Goal: Find contact information: Find contact information

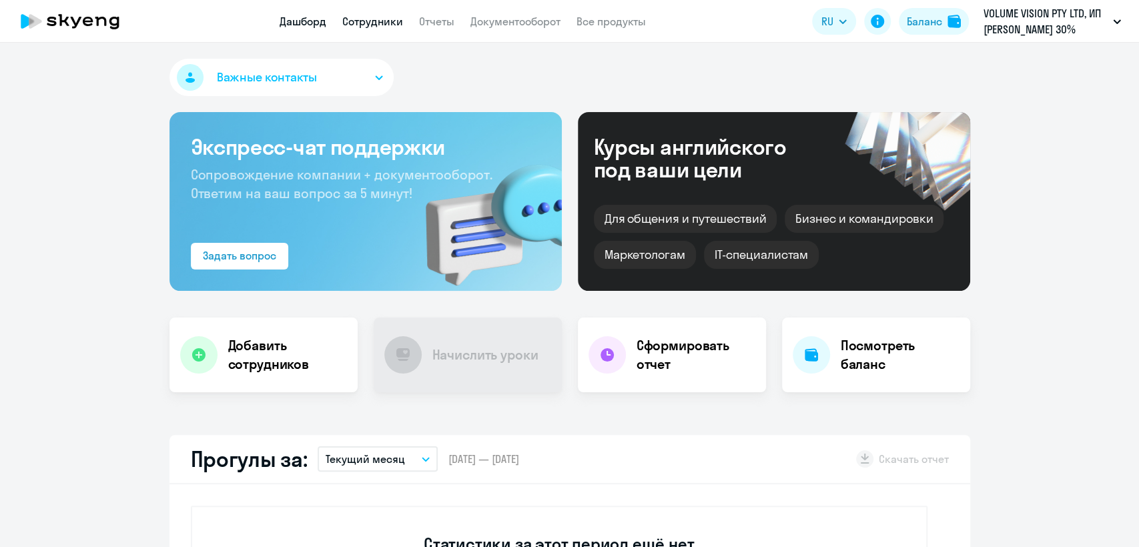
click at [363, 18] on link "Сотрудники" at bounding box center [372, 21] width 61 height 13
select select "30"
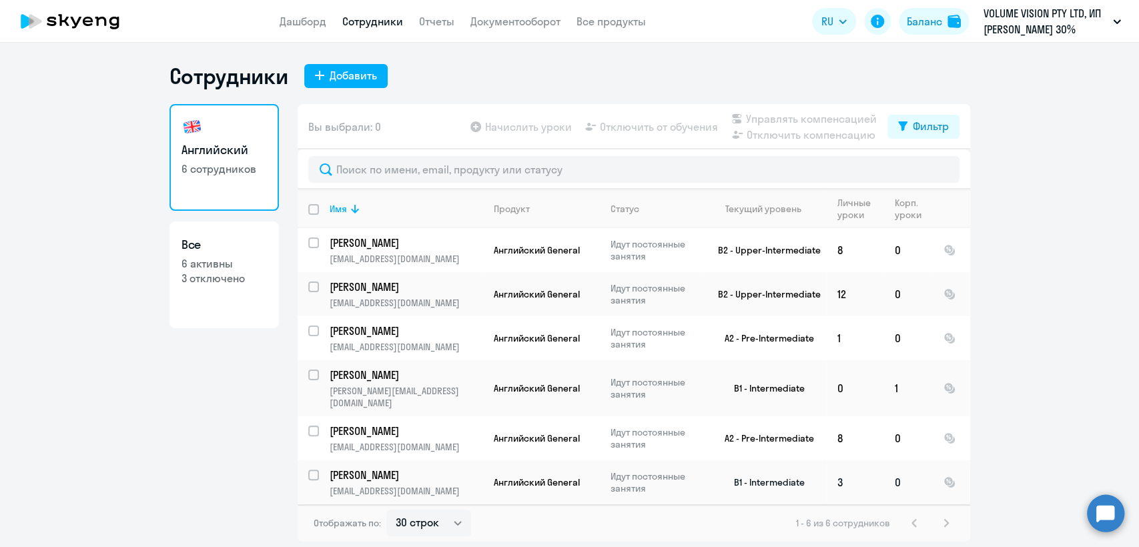
click at [400, 468] on p "[PERSON_NAME]" at bounding box center [405, 475] width 151 height 15
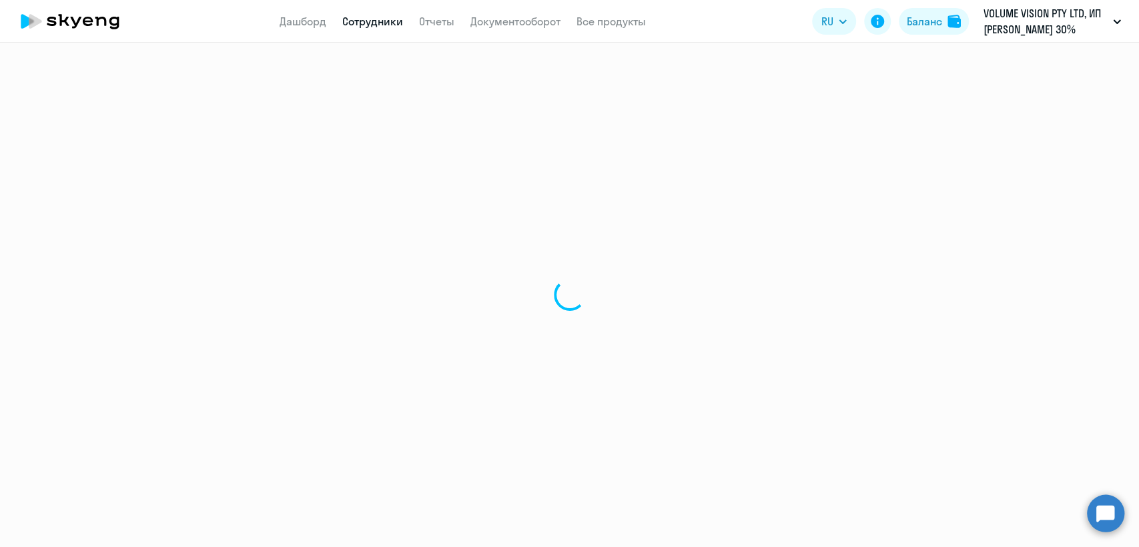
select select "english"
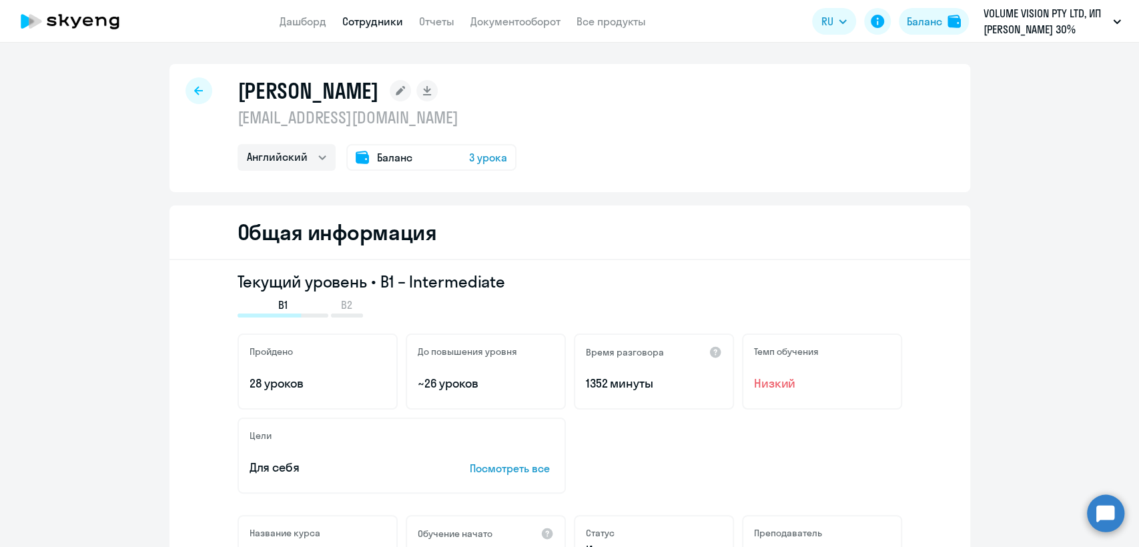
click at [337, 115] on p "[EMAIL_ADDRESS][DOMAIN_NAME]" at bounding box center [376, 117] width 279 height 21
copy p "[EMAIL_ADDRESS][DOMAIN_NAME]"
